Goal: Task Accomplishment & Management: Complete application form

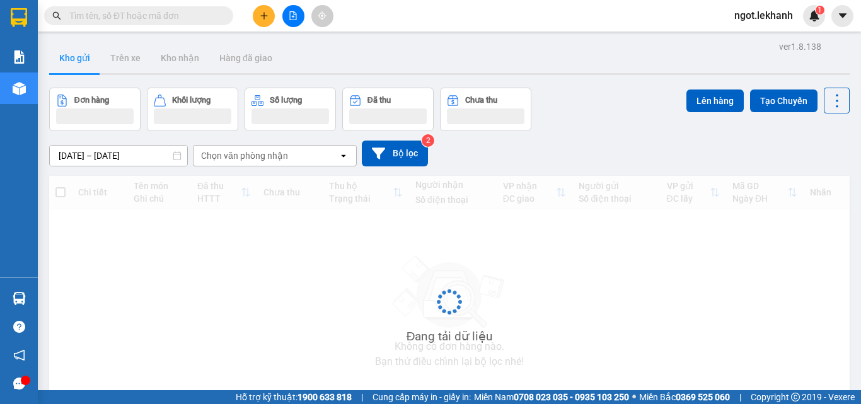
click at [266, 20] on button at bounding box center [264, 16] width 22 height 22
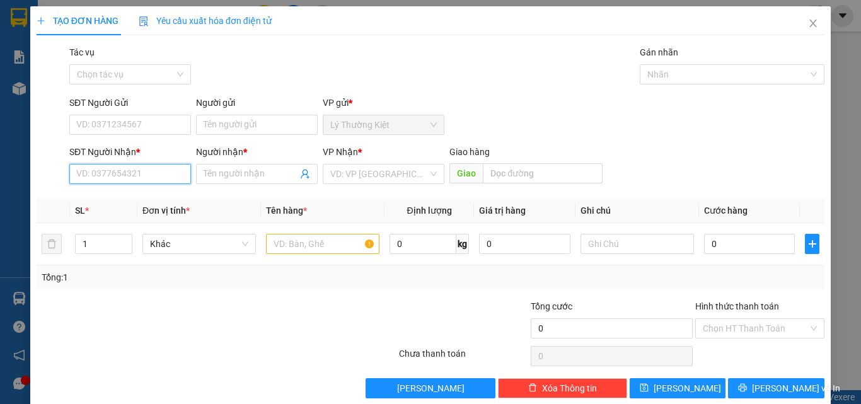
click at [160, 171] on input "SĐT Người Nhận *" at bounding box center [130, 174] width 122 height 20
type input "0336193082"
click at [210, 171] on input "Người nhận *" at bounding box center [251, 174] width 94 height 14
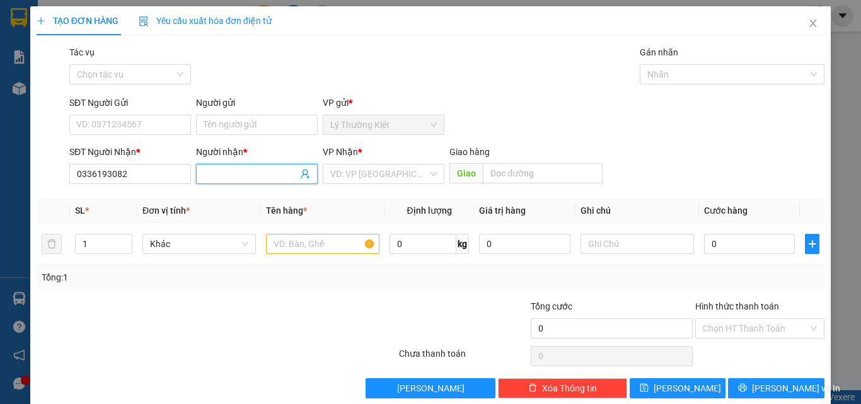
type input "c"
type input "Chị Ly"
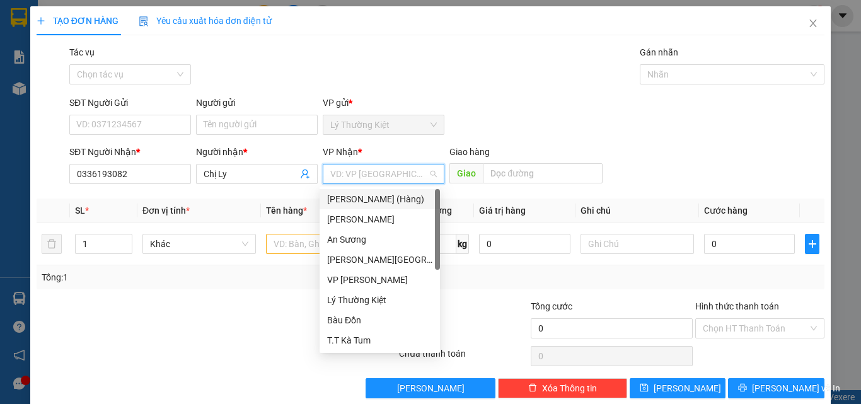
click at [354, 180] on input "search" at bounding box center [379, 174] width 98 height 19
type input "t"
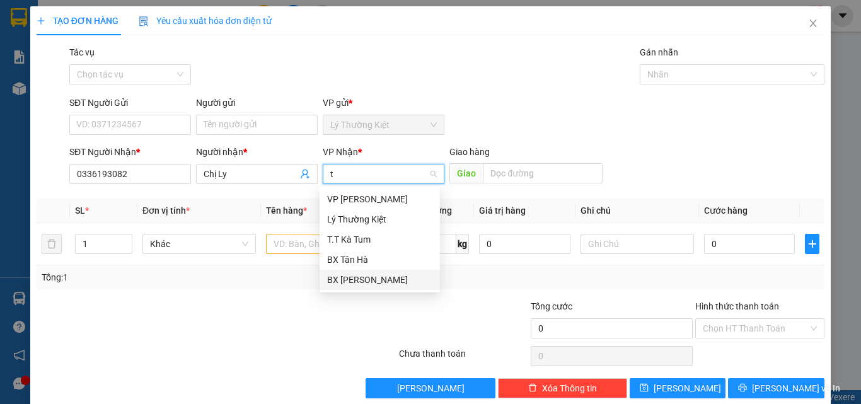
click at [363, 275] on div "BX [PERSON_NAME]" at bounding box center [379, 280] width 105 height 14
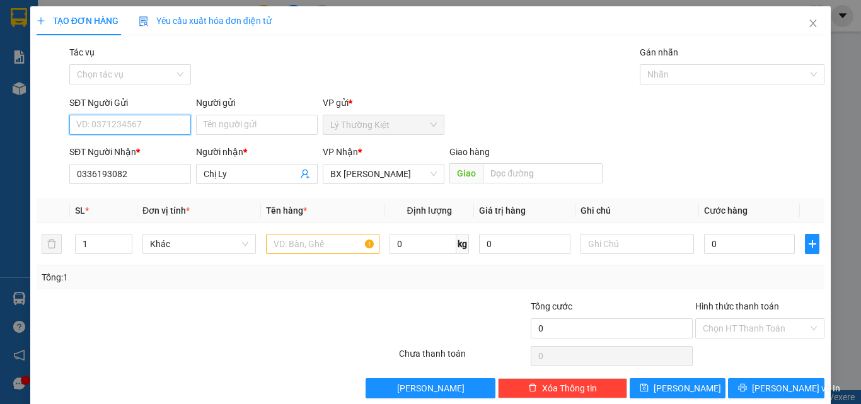
click at [120, 125] on input "SĐT Người Gửi" at bounding box center [130, 125] width 122 height 20
type input "0966051603"
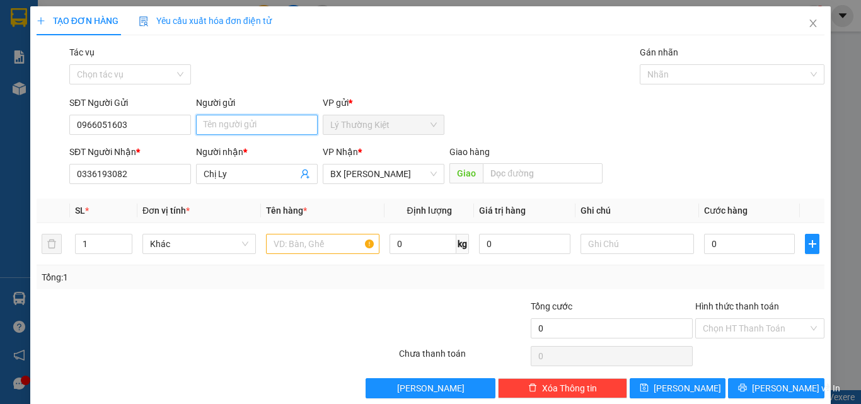
click at [235, 124] on input "Người gửi" at bounding box center [257, 125] width 122 height 20
type input "[PERSON_NAME]"
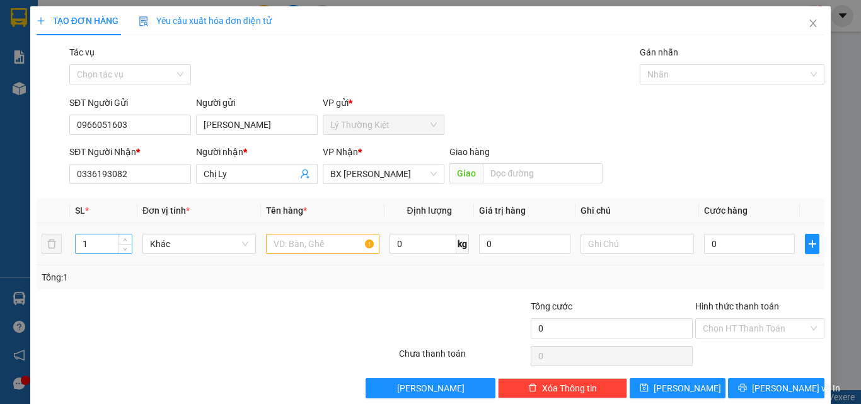
click at [87, 247] on input "1" at bounding box center [104, 244] width 56 height 19
type input "2"
click at [297, 242] on input "text" at bounding box center [322, 244] width 113 height 20
type input "2 kiện"
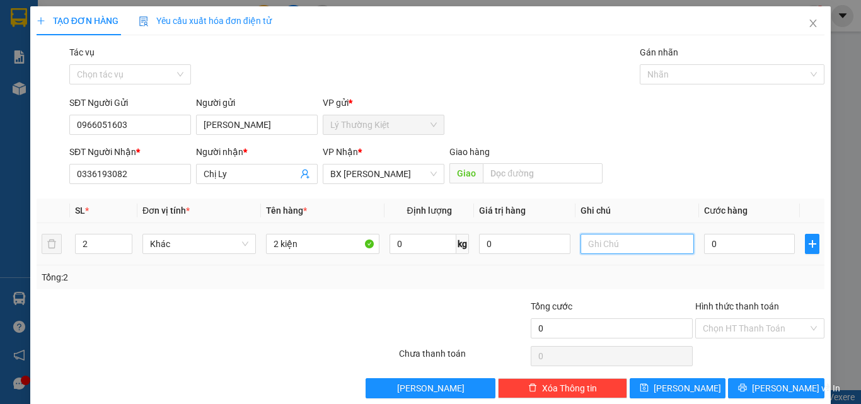
click at [641, 248] on input "text" at bounding box center [637, 244] width 113 height 20
type input "s"
type input "74 Lô 23 kp4 [PERSON_NAME]"
click at [747, 239] on input "0" at bounding box center [749, 244] width 91 height 20
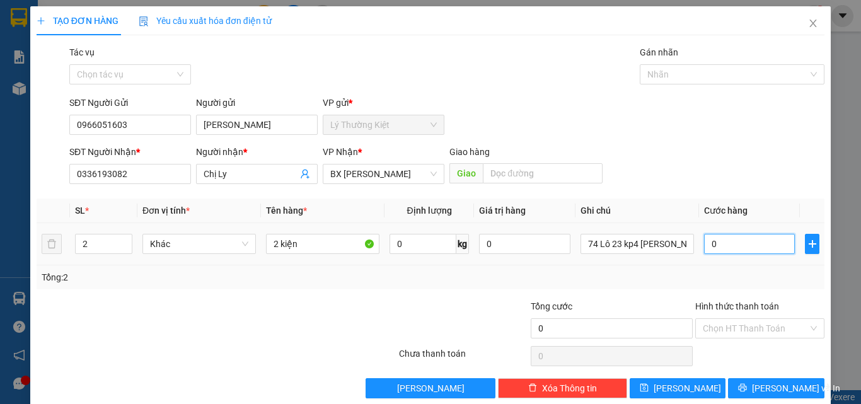
type input "1"
type input "10"
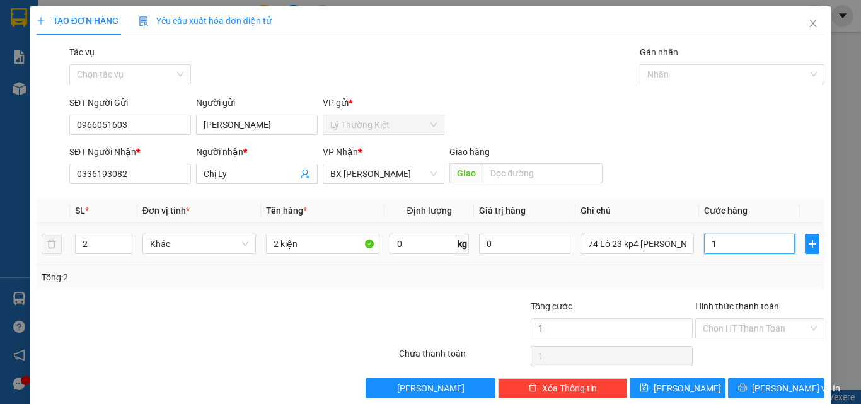
type input "10"
type input "100"
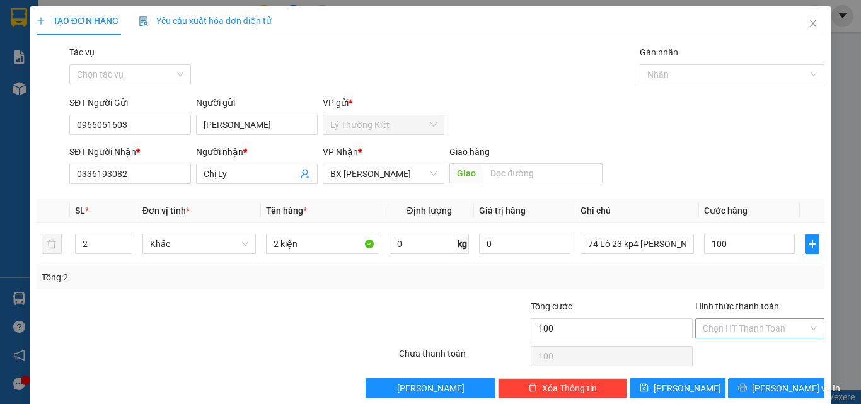
type input "100.000"
click at [765, 332] on input "Hình thức thanh toán" at bounding box center [755, 328] width 105 height 19
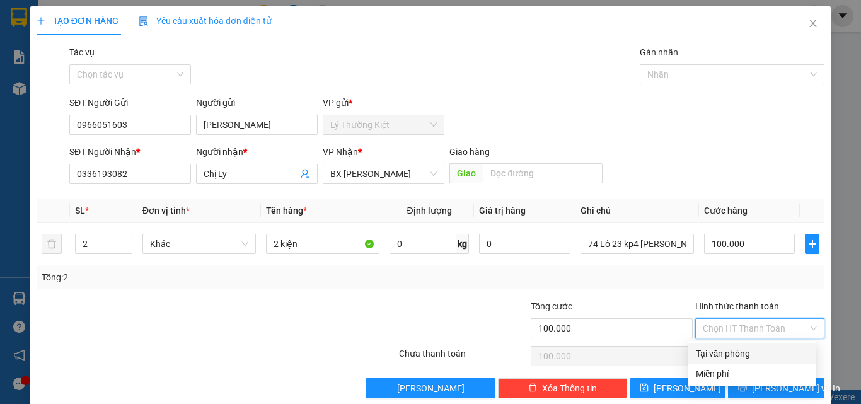
click at [737, 359] on div "Tại văn phòng" at bounding box center [752, 354] width 113 height 14
type input "0"
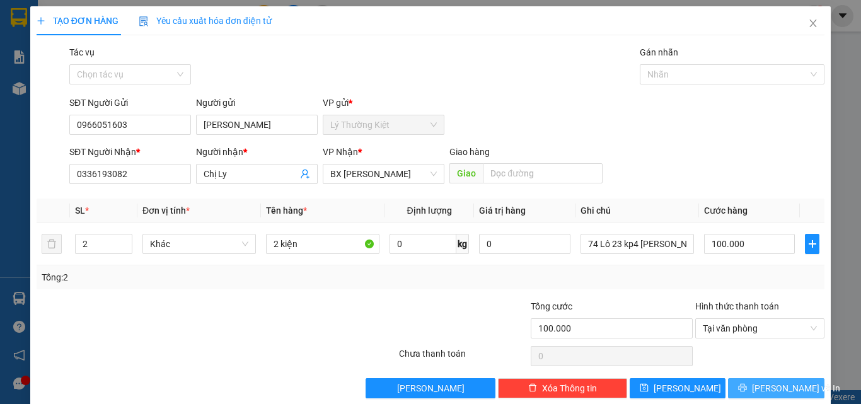
click at [765, 388] on span "[PERSON_NAME] và In" at bounding box center [796, 388] width 88 height 14
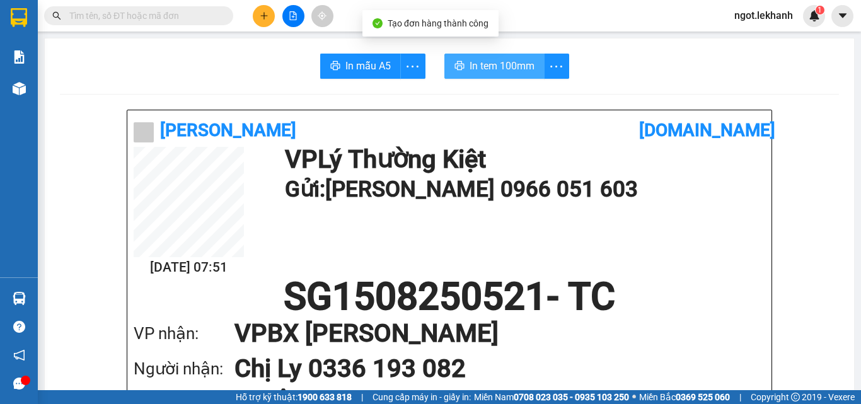
click at [514, 69] on span "In tem 100mm" at bounding box center [502, 66] width 65 height 16
click at [490, 68] on span "In tem 100mm" at bounding box center [502, 66] width 65 height 16
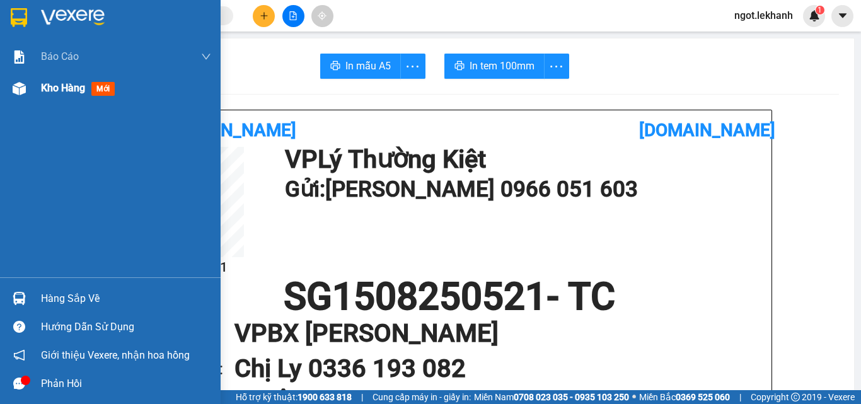
click at [33, 94] on div "Kho hàng mới" at bounding box center [110, 89] width 221 height 32
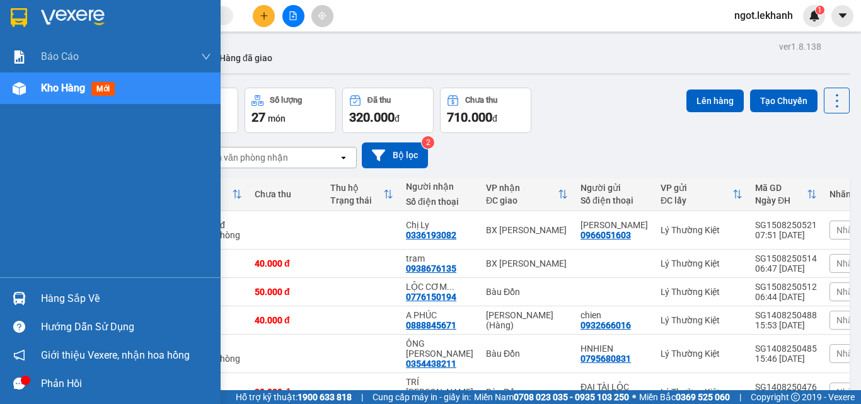
click at [33, 94] on div "Kho hàng mới" at bounding box center [110, 89] width 221 height 32
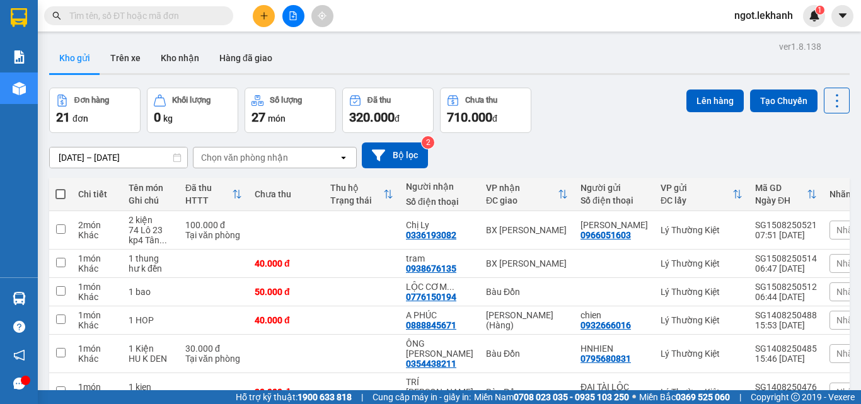
click at [382, 64] on div "Kho gửi Trên xe Kho nhận Hàng đã giao" at bounding box center [449, 59] width 801 height 33
